Goal: Go to known website: Go to known website

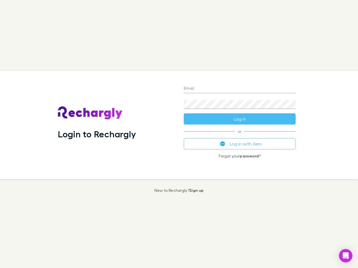
click at [179, 134] on div "Login to Rechargly" at bounding box center [116, 125] width 126 height 108
click at [240, 89] on input "Email" at bounding box center [240, 88] width 112 height 9
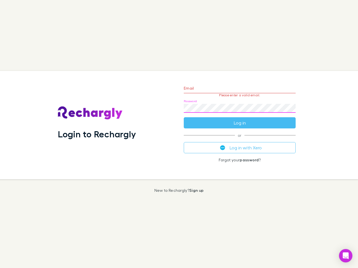
click at [240, 119] on form "Email Please enter a valid email. Password Log in" at bounding box center [240, 104] width 112 height 49
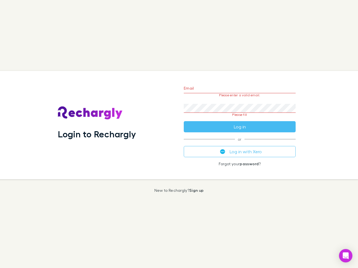
click at [240, 144] on div "Email Please enter a valid email. Password Please fill Log in or Log in with Xe…" at bounding box center [239, 125] width 121 height 108
click at [346, 256] on icon "Open Intercom Messenger" at bounding box center [346, 256] width 6 height 7
